Goal: Use online tool/utility

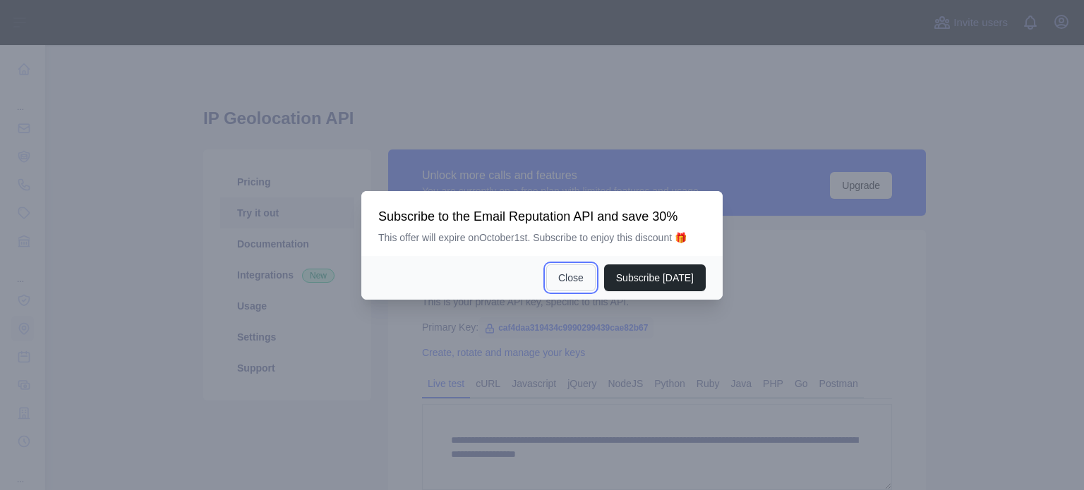
click at [581, 278] on button "Close" at bounding box center [570, 278] width 49 height 27
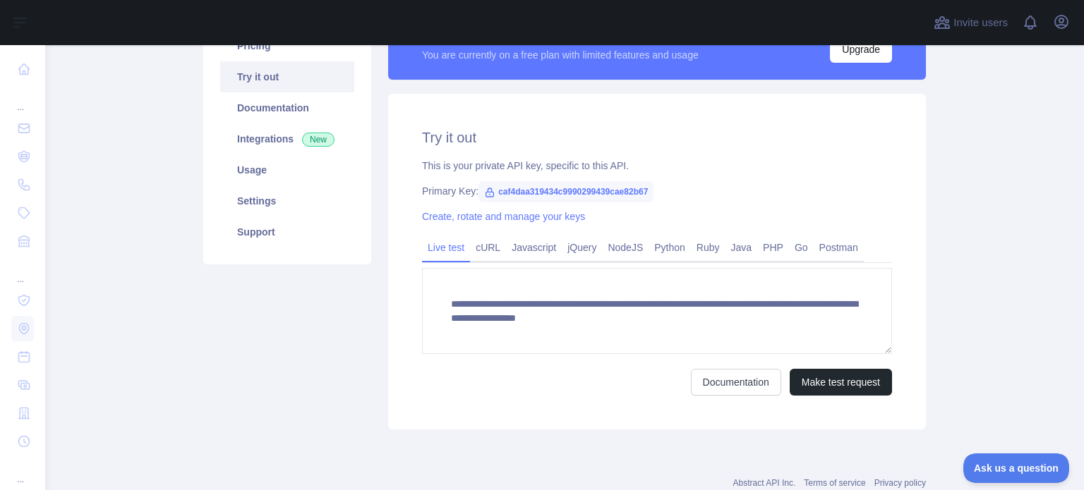
scroll to position [141, 0]
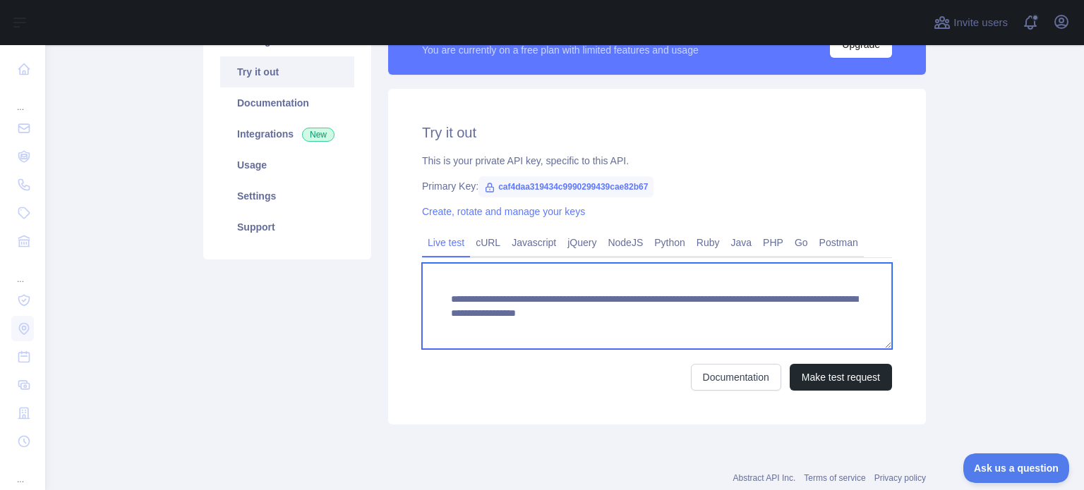
drag, startPoint x: 710, startPoint y: 315, endPoint x: 726, endPoint y: 329, distance: 21.5
click at [726, 329] on textarea "**********" at bounding box center [657, 306] width 470 height 86
paste textarea
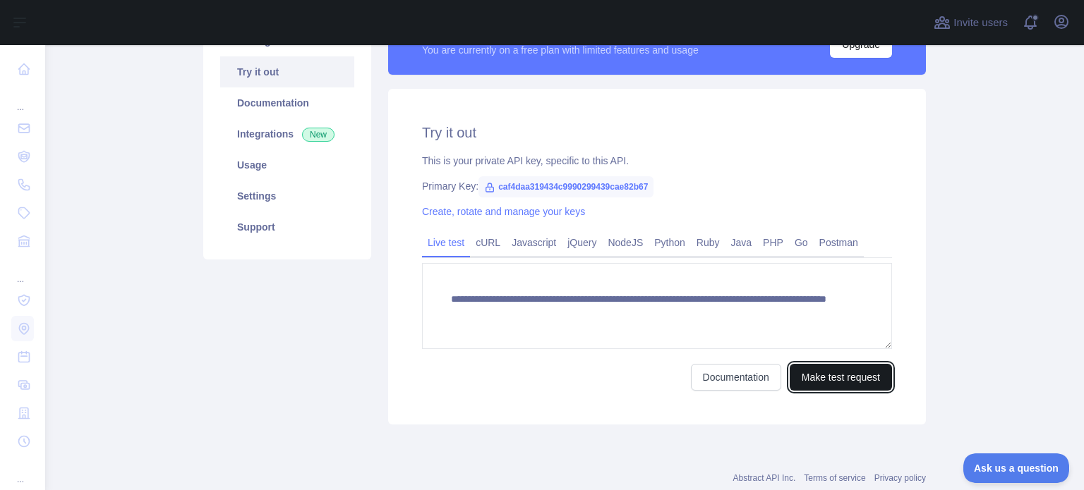
click at [817, 369] on button "Make test request" at bounding box center [840, 377] width 102 height 27
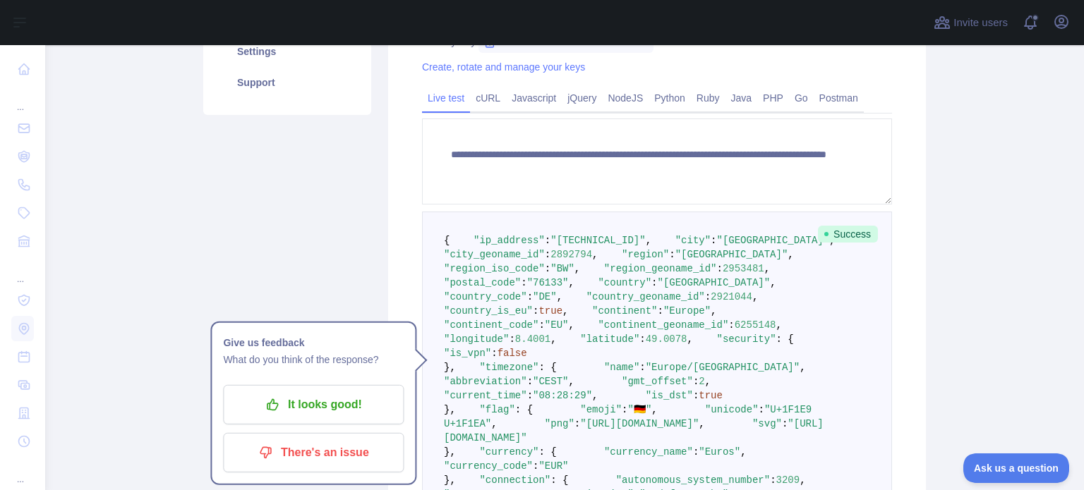
scroll to position [310, 0]
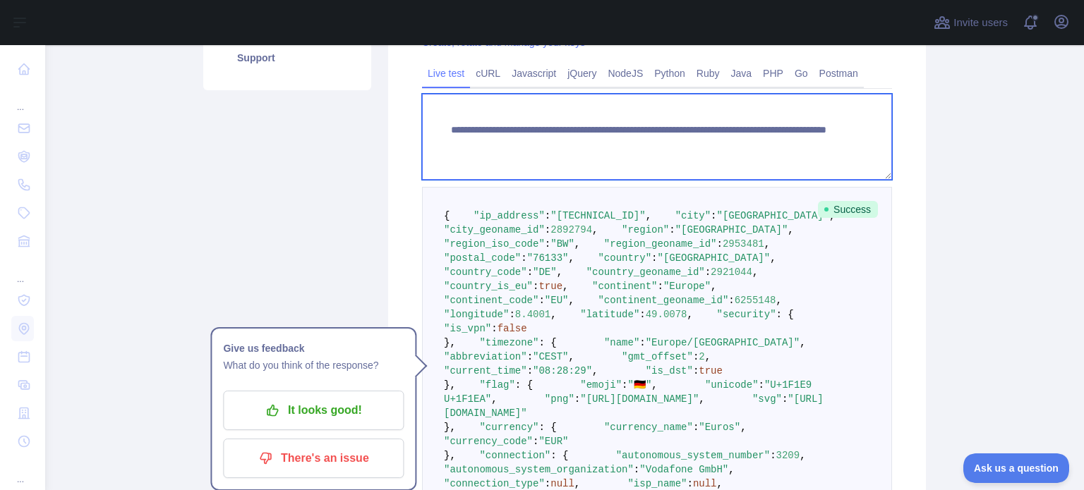
drag, startPoint x: 711, startPoint y: 143, endPoint x: 780, endPoint y: 138, distance: 69.4
click at [780, 138] on textarea "**********" at bounding box center [657, 137] width 470 height 86
paste textarea "*"
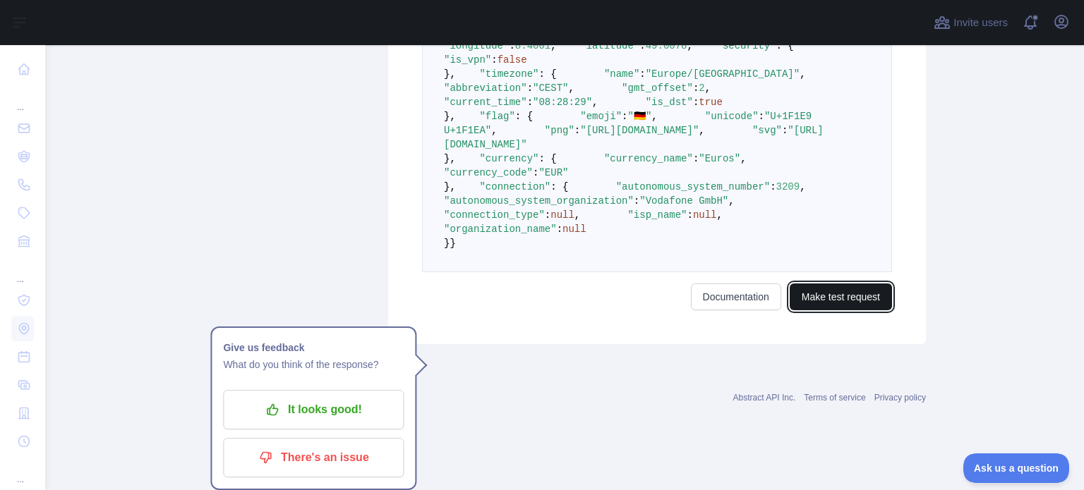
click at [815, 310] on button "Make test request" at bounding box center [840, 297] width 102 height 27
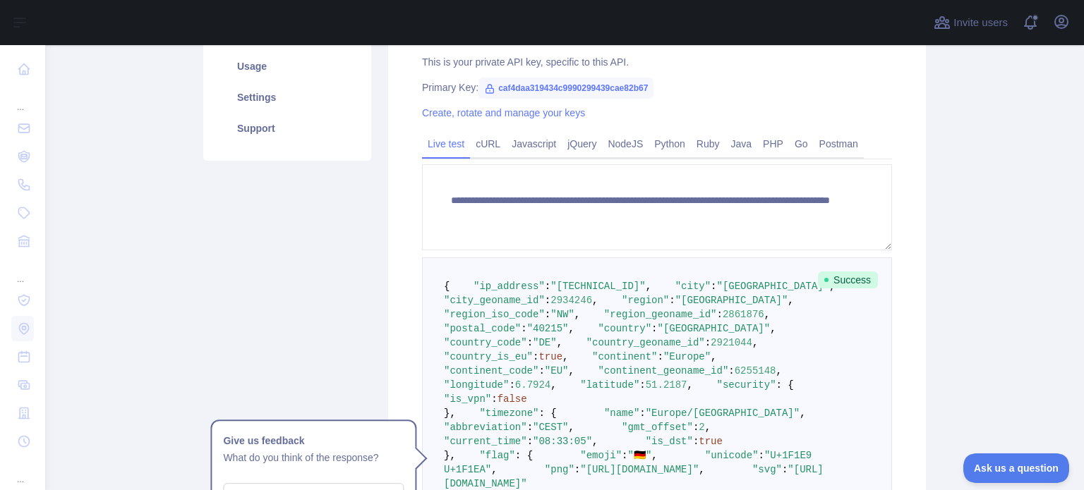
scroll to position [169, 0]
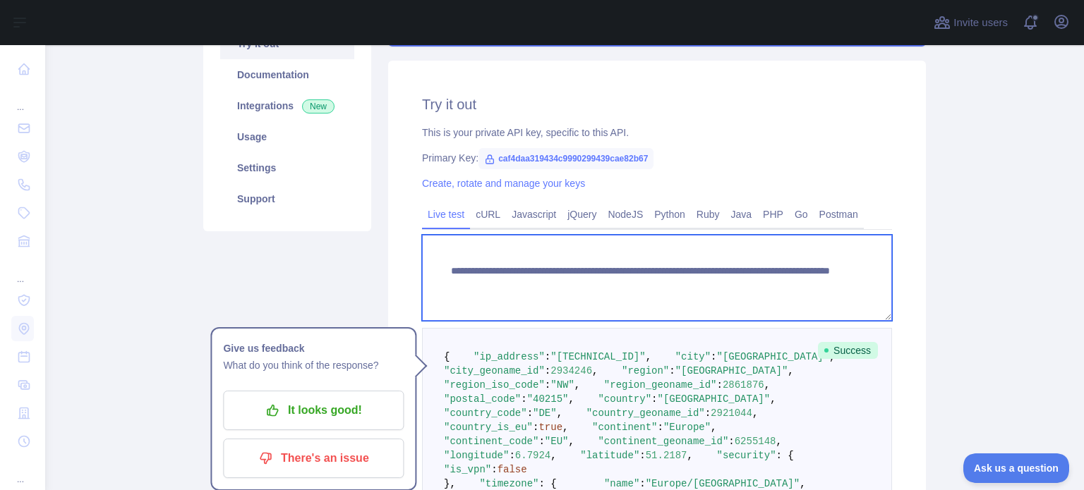
drag, startPoint x: 778, startPoint y: 290, endPoint x: 712, endPoint y: 286, distance: 65.7
click at [712, 286] on textarea "**********" at bounding box center [657, 278] width 470 height 86
paste textarea
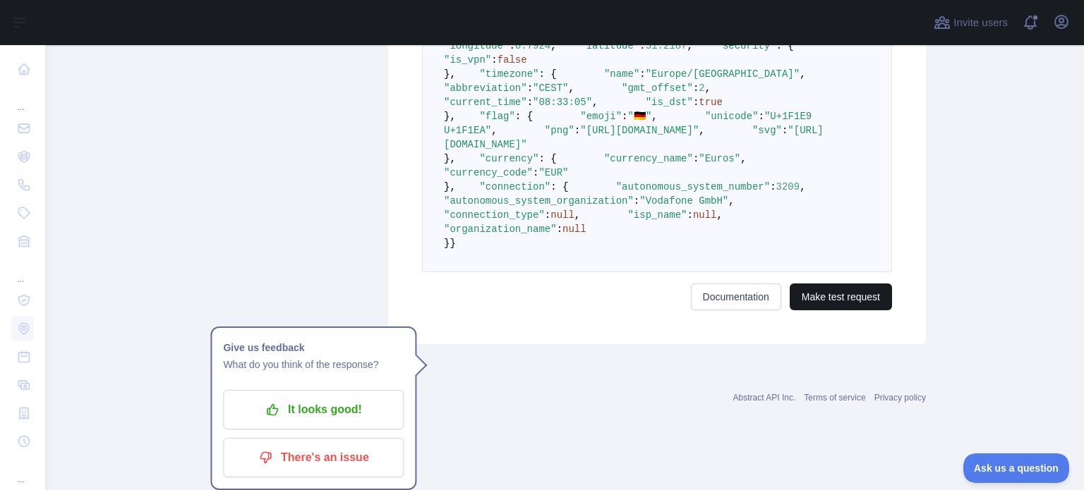
type textarea "**********"
click at [863, 310] on button "Make test request" at bounding box center [840, 297] width 102 height 27
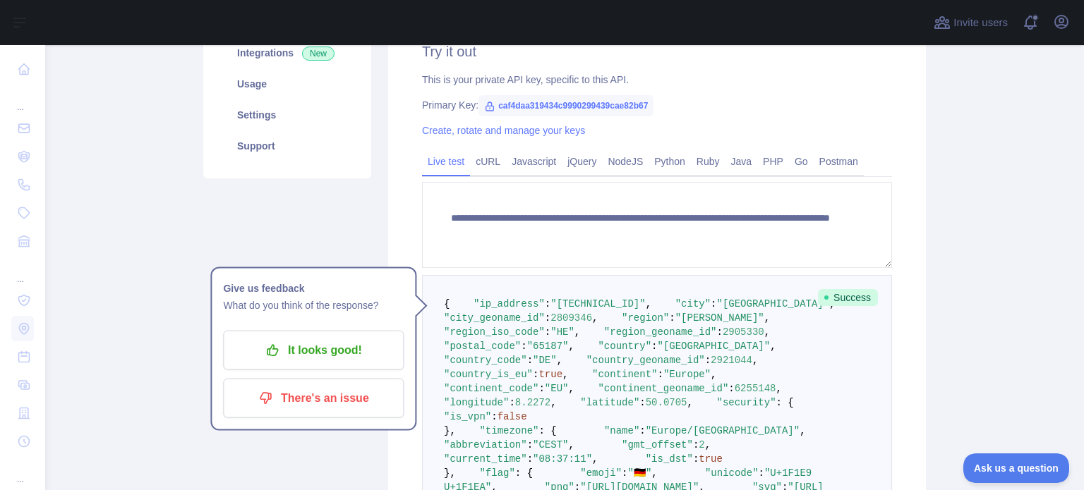
scroll to position [226, 0]
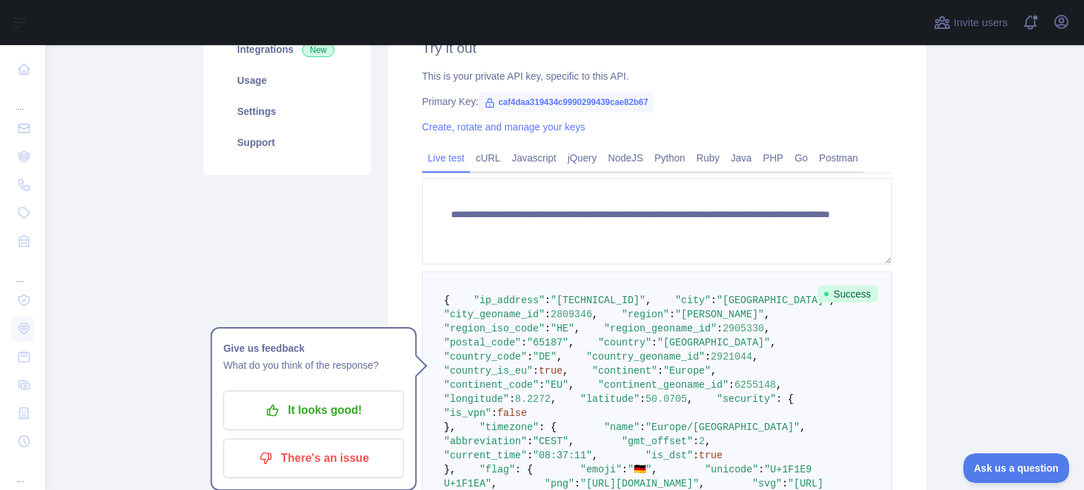
click at [717, 306] on span ""[GEOGRAPHIC_DATA]"" at bounding box center [773, 300] width 113 height 11
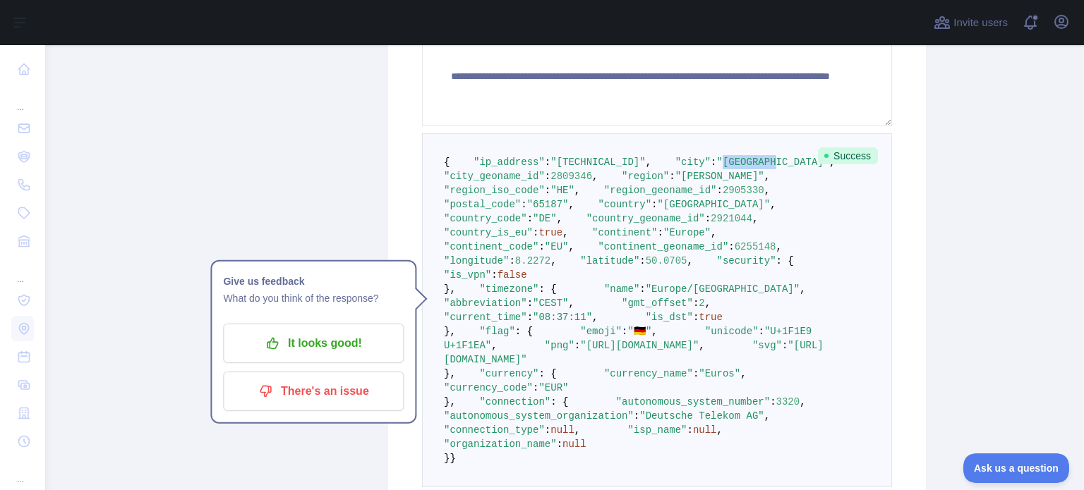
scroll to position [367, 0]
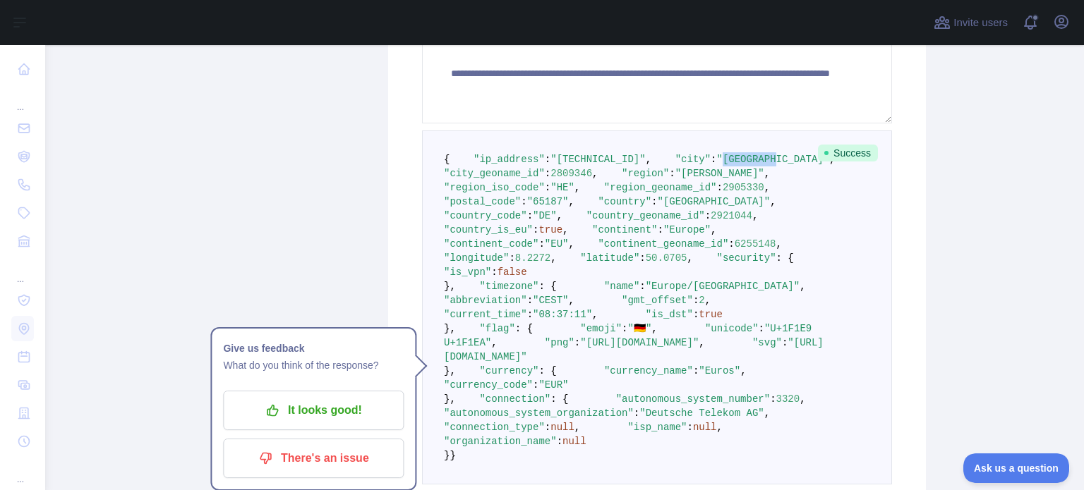
copy span "[GEOGRAPHIC_DATA]"
